Goal: Transaction & Acquisition: Purchase product/service

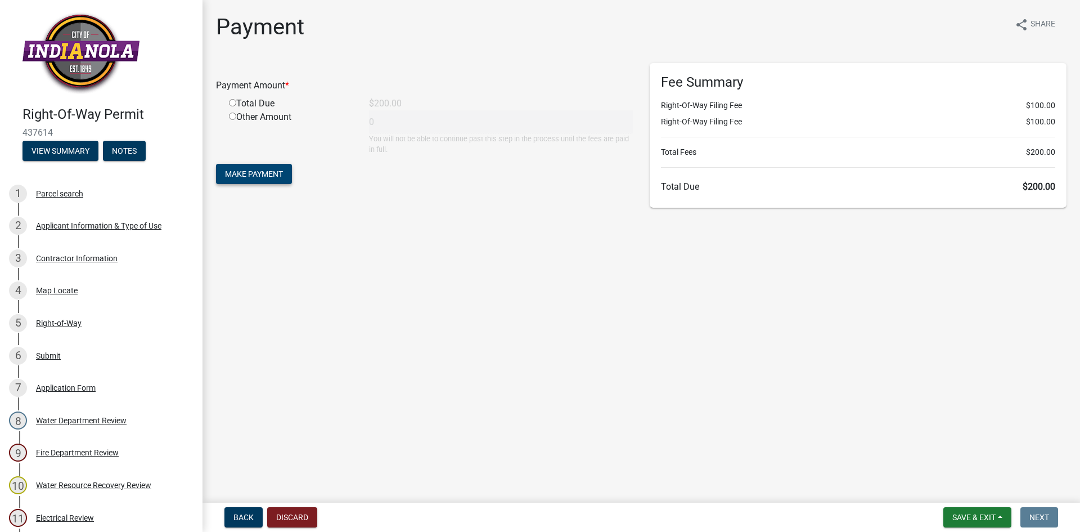
click at [264, 173] on span "Make Payment" at bounding box center [254, 173] width 58 height 9
click at [233, 115] on input "radio" at bounding box center [232, 116] width 7 height 7
radio input "true"
type input "200"
click at [253, 171] on span "Make Payment" at bounding box center [254, 173] width 58 height 9
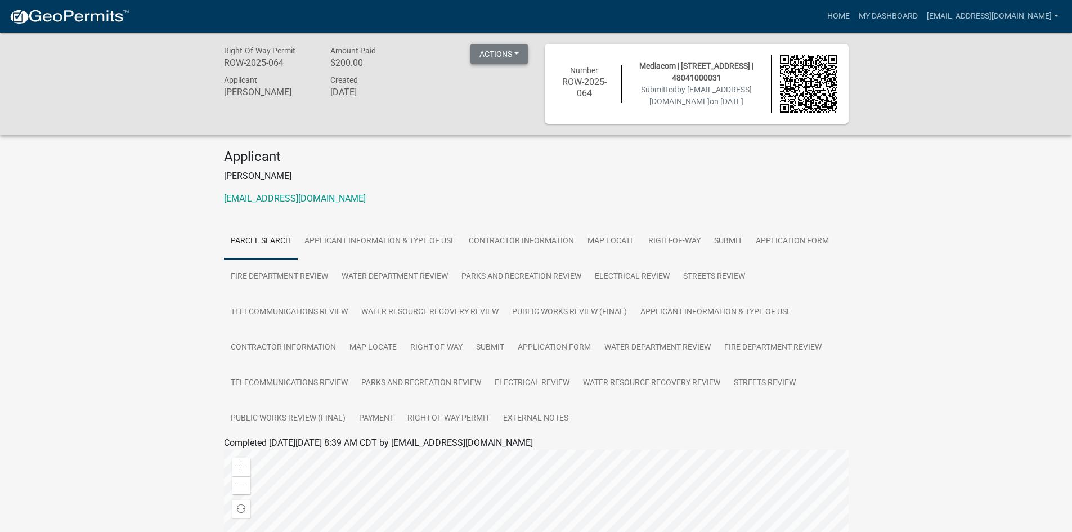
click at [497, 57] on button "Actions" at bounding box center [498, 54] width 57 height 20
click at [510, 83] on link "View receipt" at bounding box center [515, 83] width 90 height 27
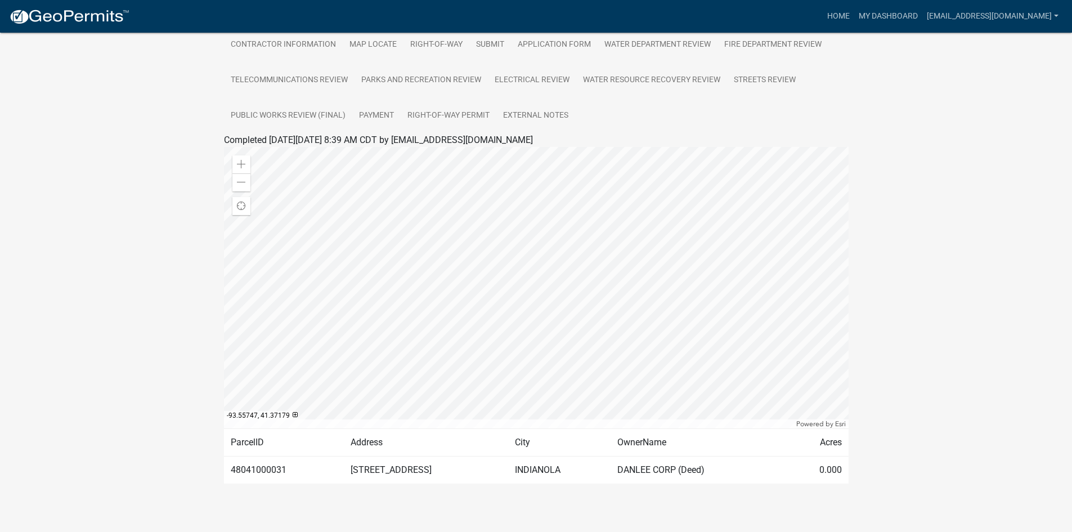
scroll to position [312, 0]
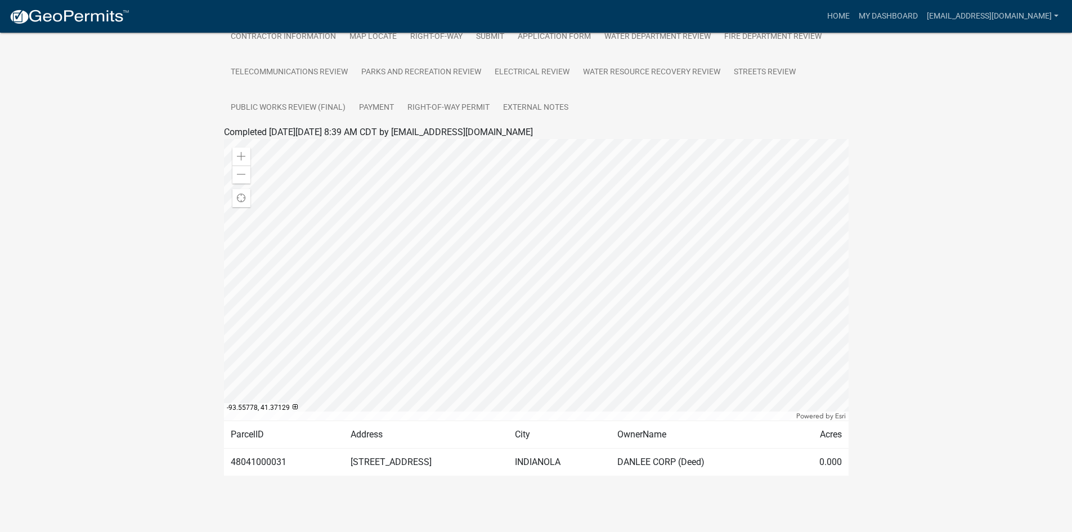
click at [611, 462] on td "INDIANOLA" at bounding box center [559, 462] width 102 height 28
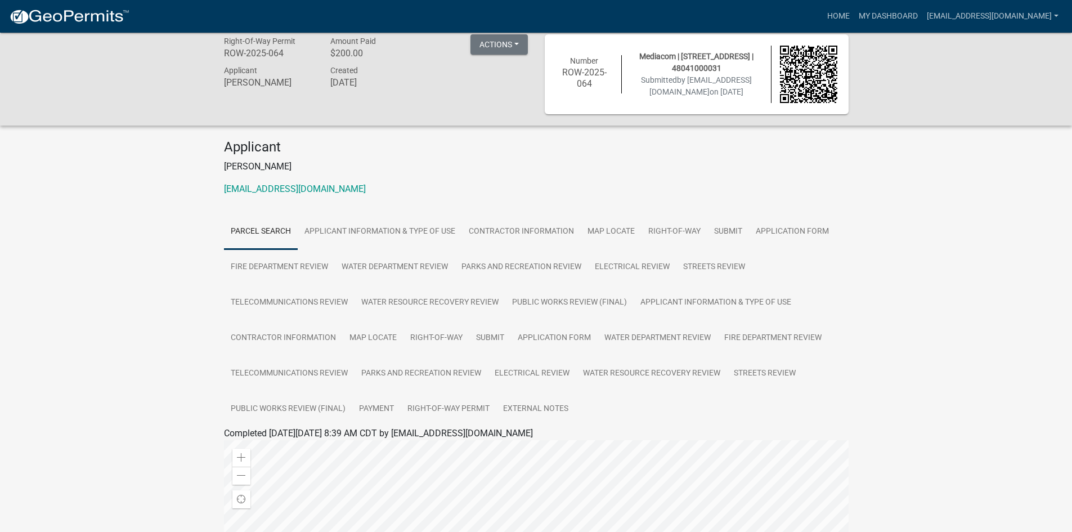
scroll to position [0, 0]
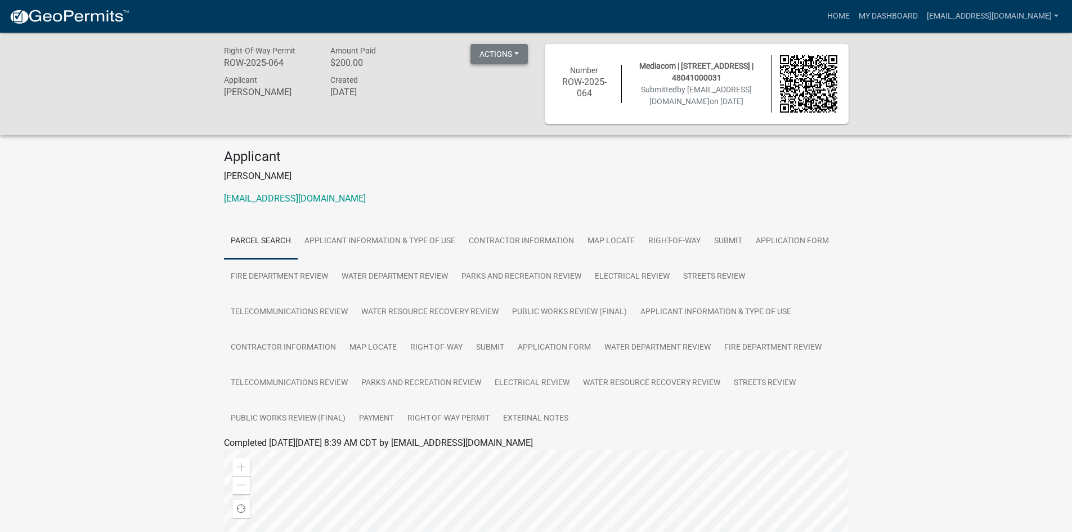
click at [499, 60] on button "Actions" at bounding box center [498, 54] width 57 height 20
click at [521, 181] on p "[PERSON_NAME]" at bounding box center [536, 176] width 625 height 14
click at [687, 76] on span "Mediacom | [STREET_ADDRESS] | 48041000031" at bounding box center [696, 71] width 114 height 21
click at [593, 180] on p "[PERSON_NAME]" at bounding box center [536, 176] width 625 height 14
click at [889, 17] on link "My Dashboard" at bounding box center [888, 16] width 68 height 21
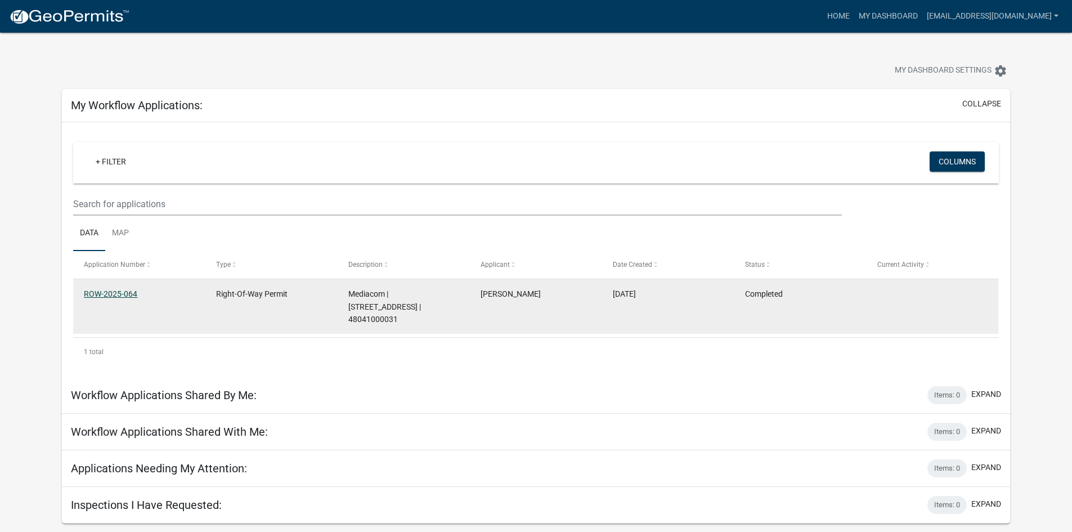
click at [106, 291] on link "ROW-2025-064" at bounding box center [110, 293] width 53 height 9
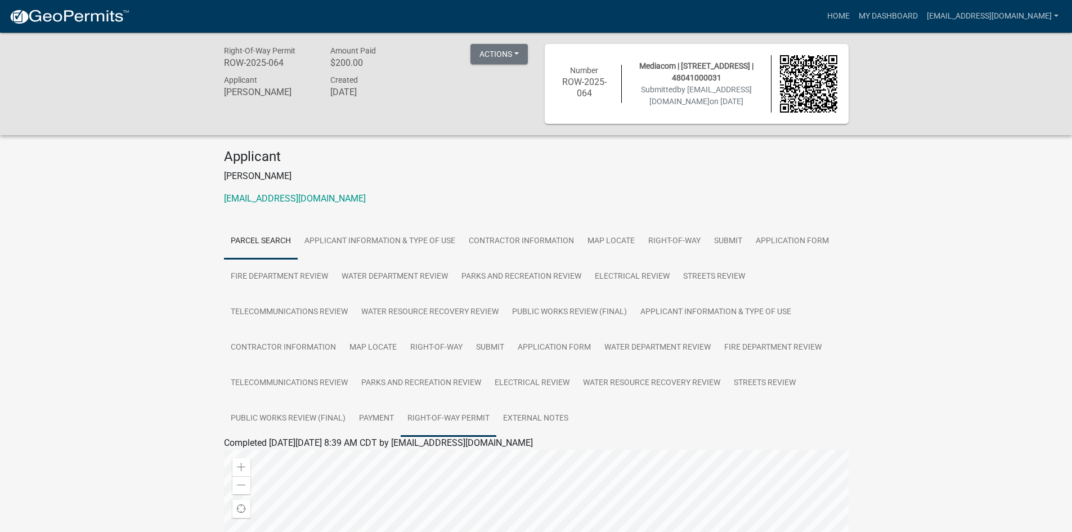
click at [439, 414] on link "Right-Of-Way Permit" at bounding box center [449, 419] width 96 height 36
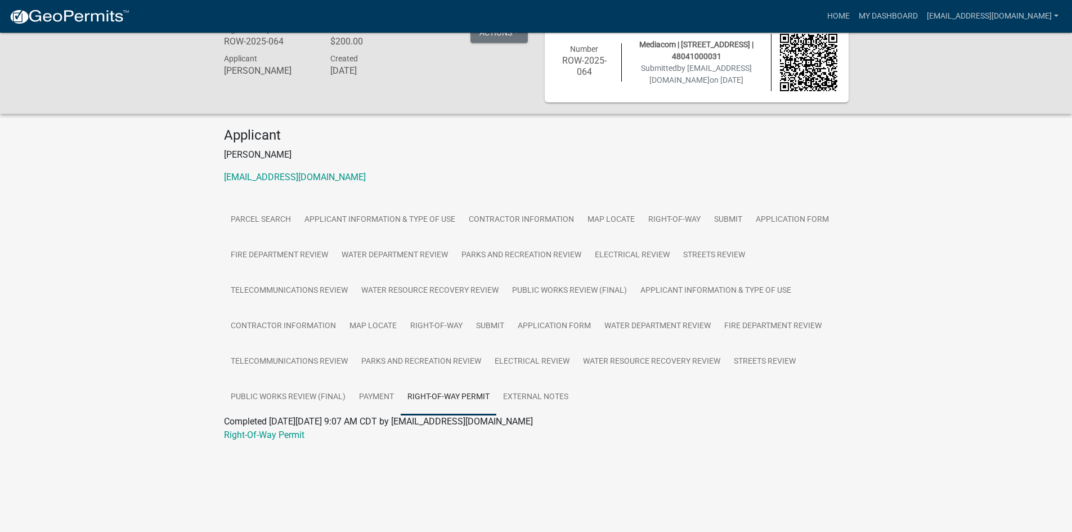
scroll to position [33, 0]
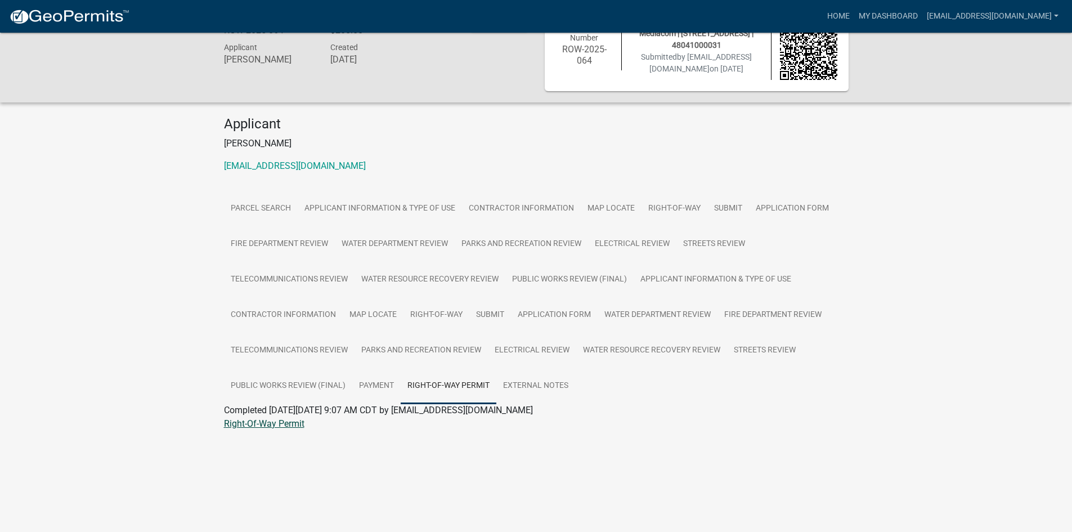
click at [254, 428] on link "Right-Of-Way Permit" at bounding box center [264, 423] width 80 height 11
